Goal: Check status: Check status

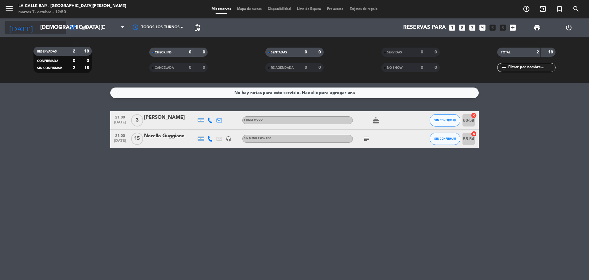
click at [47, 29] on input "[DEMOGRAPHIC_DATA][DATE]" at bounding box center [72, 27] width 71 height 12
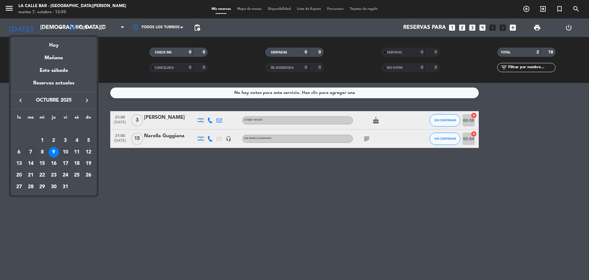
click at [67, 151] on div "10" at bounding box center [65, 152] width 10 height 10
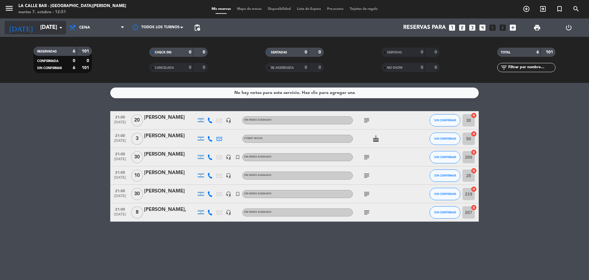
click at [45, 30] on input "[DATE]" at bounding box center [72, 27] width 71 height 12
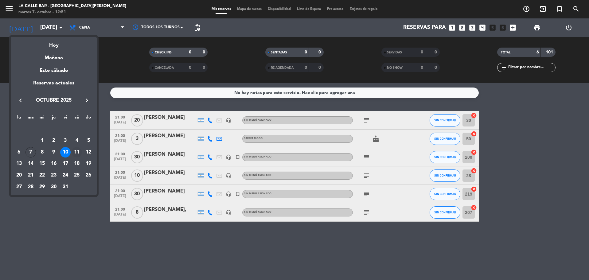
click at [76, 153] on div "11" at bounding box center [77, 152] width 10 height 10
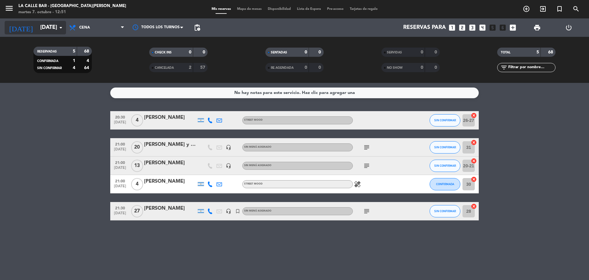
click at [48, 32] on input "[DATE]" at bounding box center [72, 27] width 71 height 12
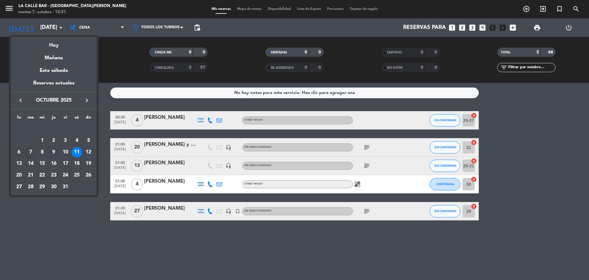
click at [56, 153] on div "9" at bounding box center [53, 152] width 10 height 10
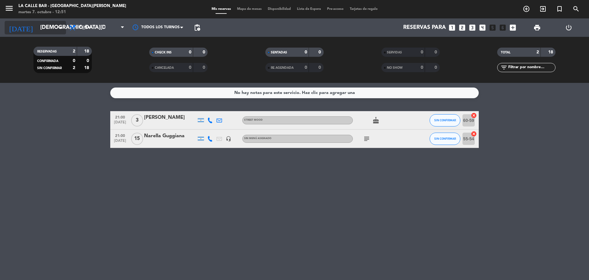
click at [49, 28] on input "[DEMOGRAPHIC_DATA][DATE]" at bounding box center [72, 27] width 71 height 12
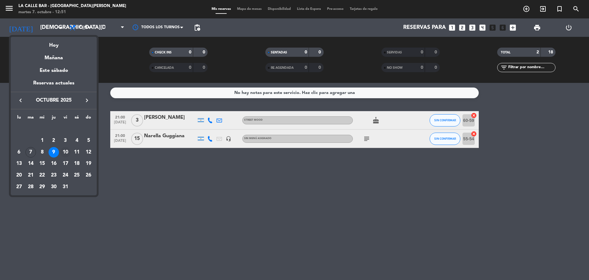
click at [68, 149] on div "10" at bounding box center [65, 152] width 10 height 10
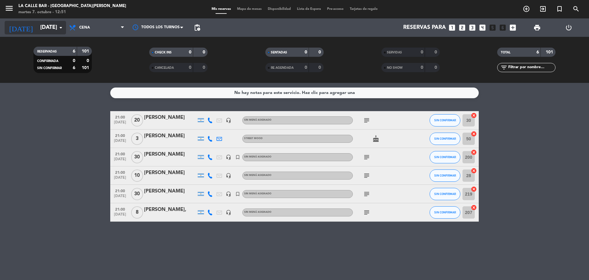
click at [47, 28] on input "[DATE]" at bounding box center [72, 27] width 71 height 12
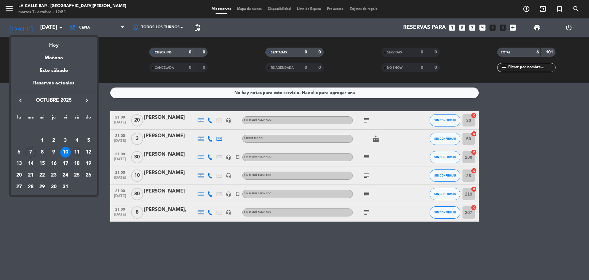
click at [80, 153] on div "11" at bounding box center [77, 152] width 10 height 10
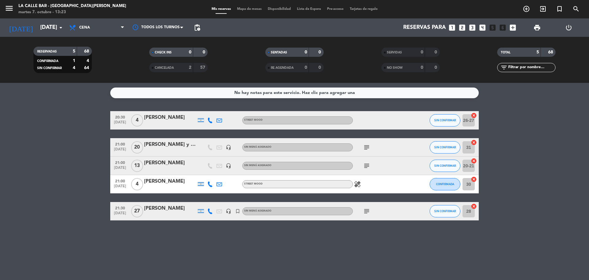
click at [534, 231] on div "No hay notas para este servicio. Haz clic para agregar una 20:30 [DATE] 4 [PERS…" at bounding box center [294, 181] width 589 height 197
click at [49, 33] on input "[DATE]" at bounding box center [72, 27] width 71 height 12
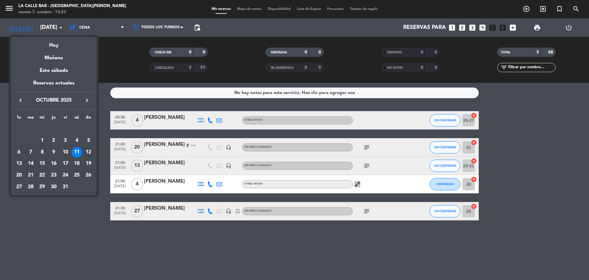
click at [91, 151] on div "12" at bounding box center [88, 152] width 10 height 10
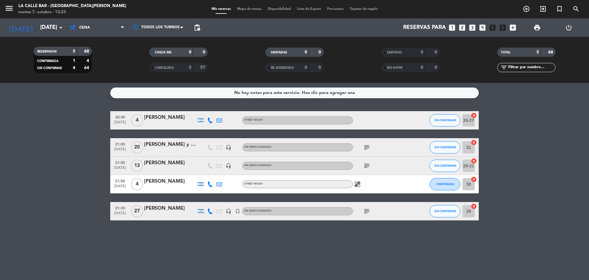
type input "[DATE]"
